Goal: Purchase product/service

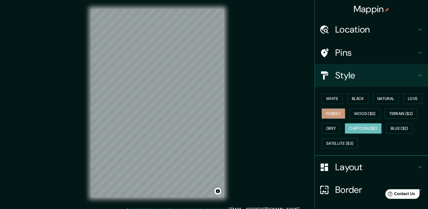
click at [357, 129] on button "Cartoon ($2)" at bounding box center [363, 128] width 37 height 10
click at [336, 143] on button "Satellite ($3)" at bounding box center [340, 143] width 36 height 10
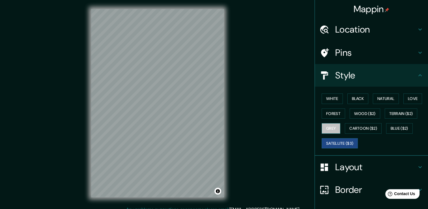
click at [328, 130] on button "Grey" at bounding box center [331, 128] width 19 height 10
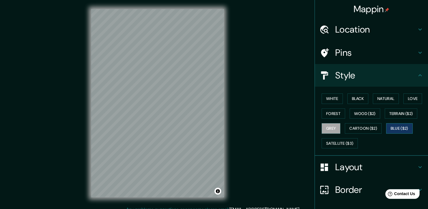
click at [404, 129] on button "Blue ($2)" at bounding box center [399, 128] width 27 height 10
click at [402, 115] on button "Terrain ($2)" at bounding box center [401, 113] width 33 height 10
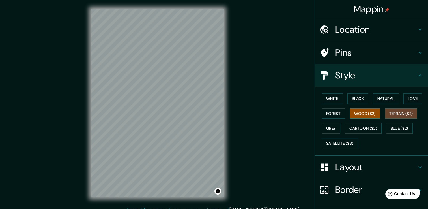
click at [366, 116] on button "Wood ($2)" at bounding box center [365, 113] width 31 height 10
click at [332, 115] on button "Forest" at bounding box center [333, 113] width 23 height 10
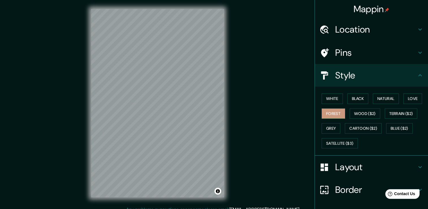
drag, startPoint x: 356, startPoint y: 96, endPoint x: 368, endPoint y: 100, distance: 13.2
click at [356, 97] on button "Black" at bounding box center [358, 98] width 21 height 10
click at [376, 99] on button "Natural" at bounding box center [386, 98] width 26 height 10
click at [410, 97] on button "Love" at bounding box center [413, 98] width 19 height 10
